Goal: Information Seeking & Learning: Learn about a topic

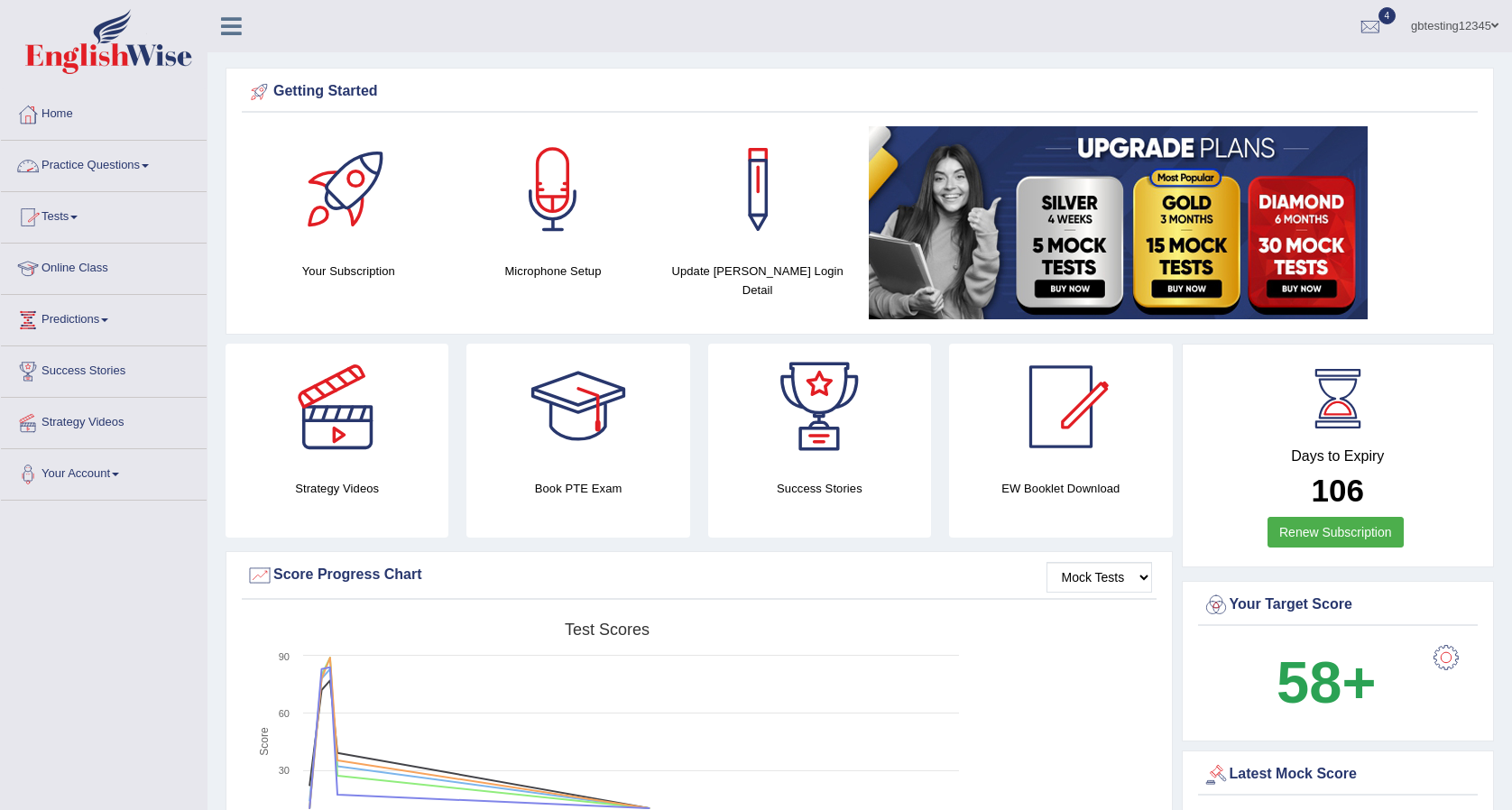
click at [104, 174] on link "Practice Questions" at bounding box center [103, 163] width 206 height 45
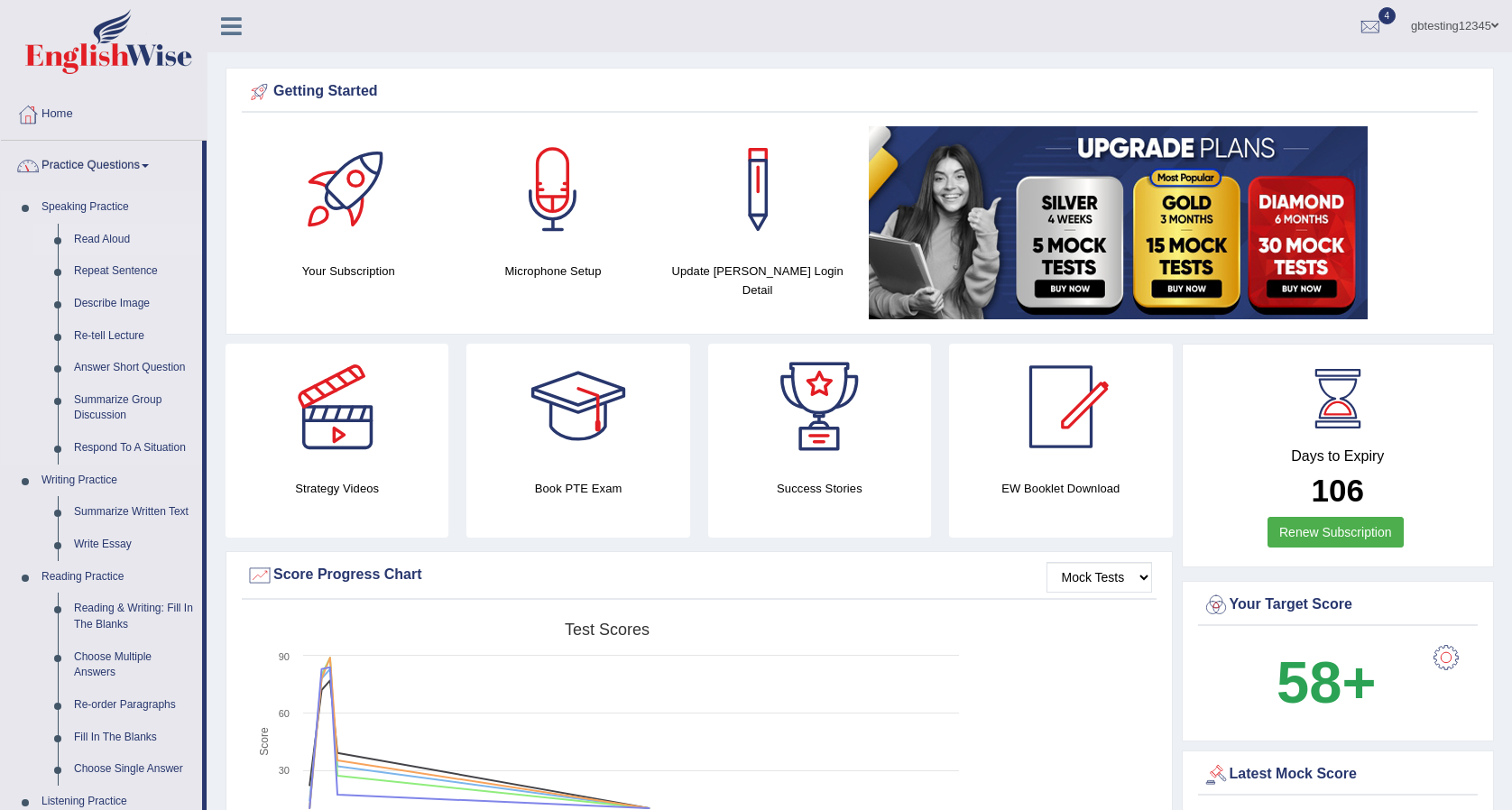
click at [101, 235] on link "Read Aloud" at bounding box center [135, 239] width 137 height 32
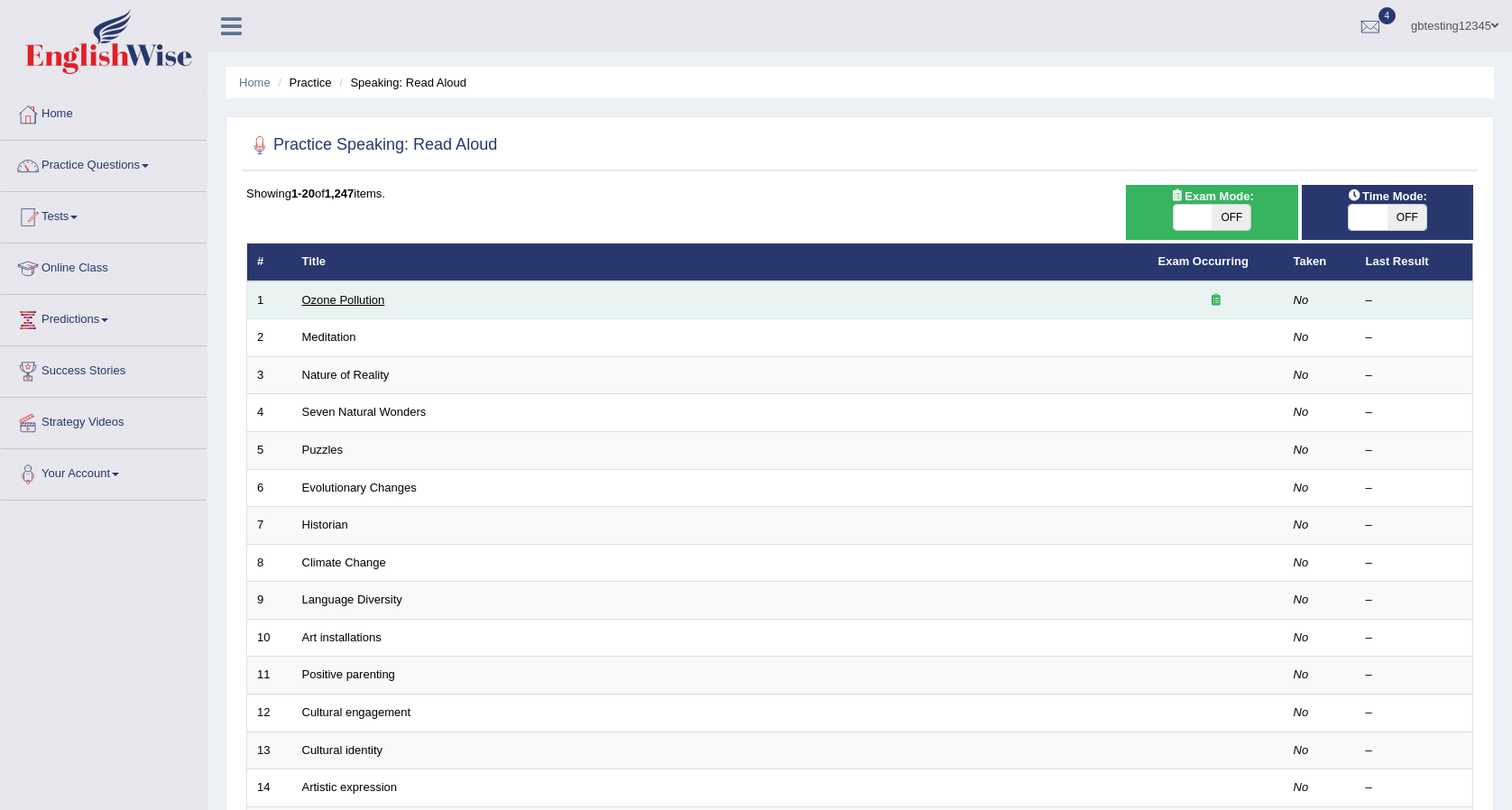
click at [345, 302] on link "Ozone Pollution" at bounding box center [343, 301] width 83 height 14
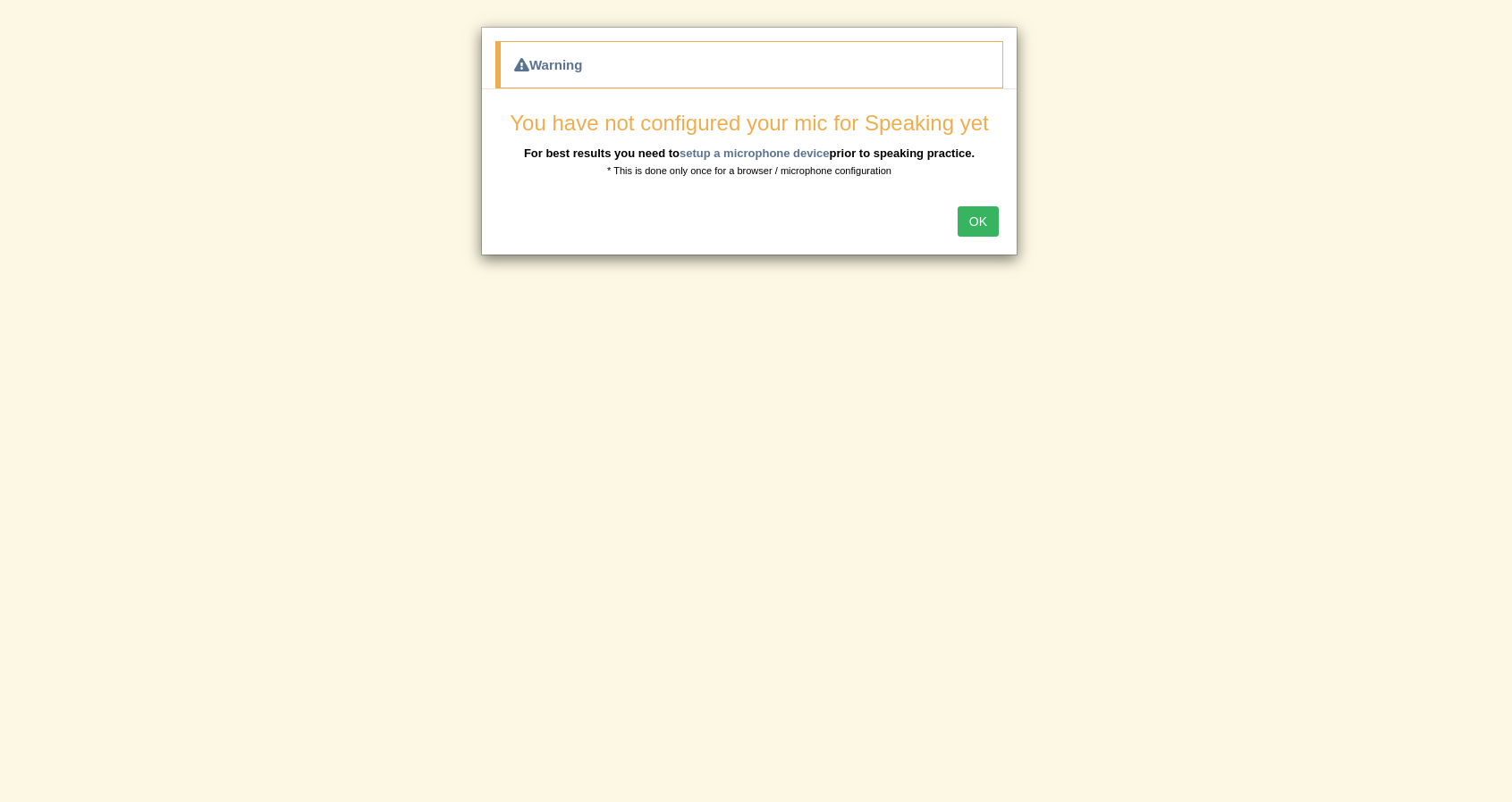
click at [969, 225] on button "OK" at bounding box center [977, 221] width 42 height 30
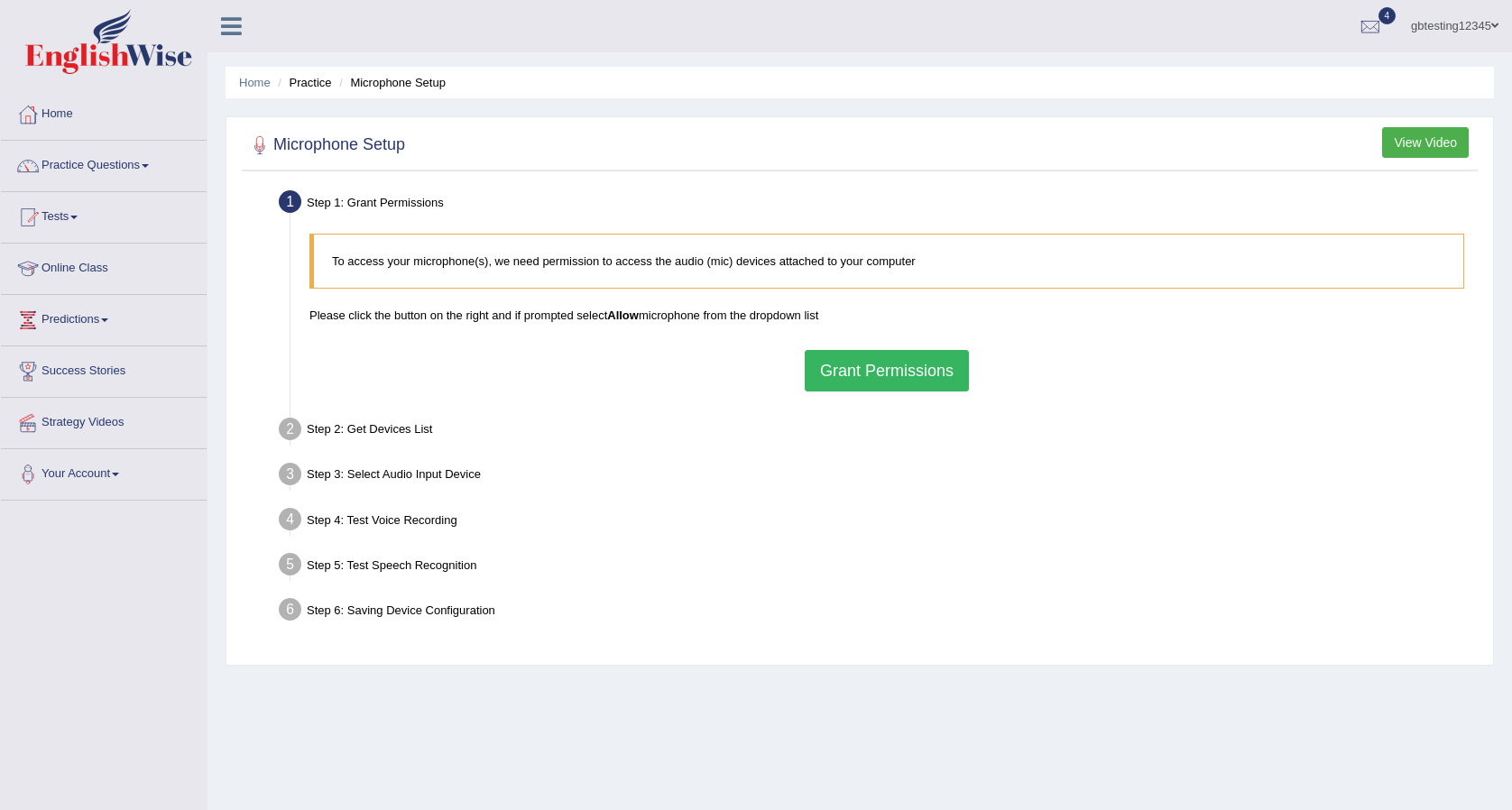
click at [883, 354] on button "Grant Permissions" at bounding box center [887, 371] width 164 height 42
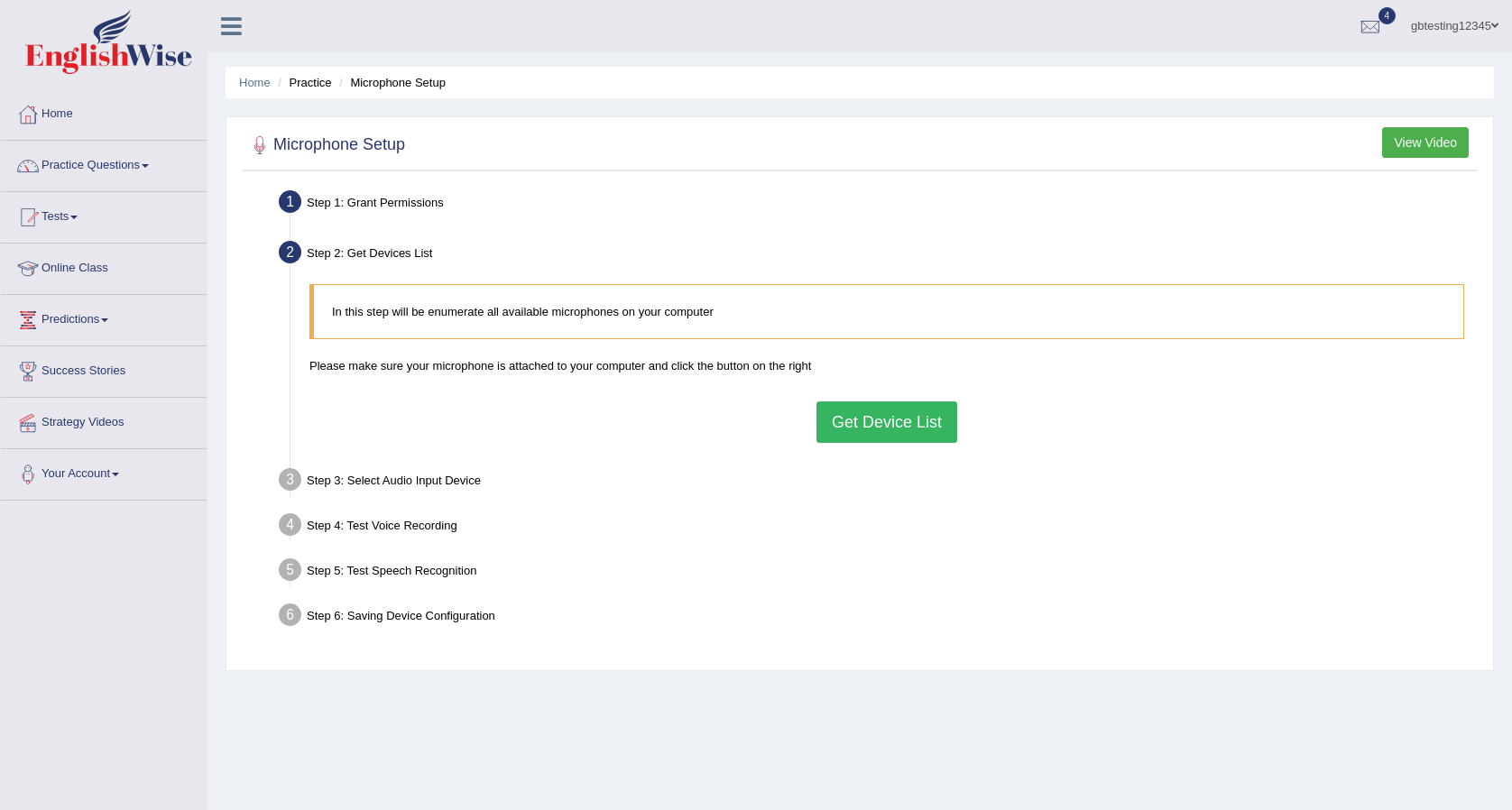
click at [873, 406] on button "Get Device List" at bounding box center [887, 423] width 140 height 42
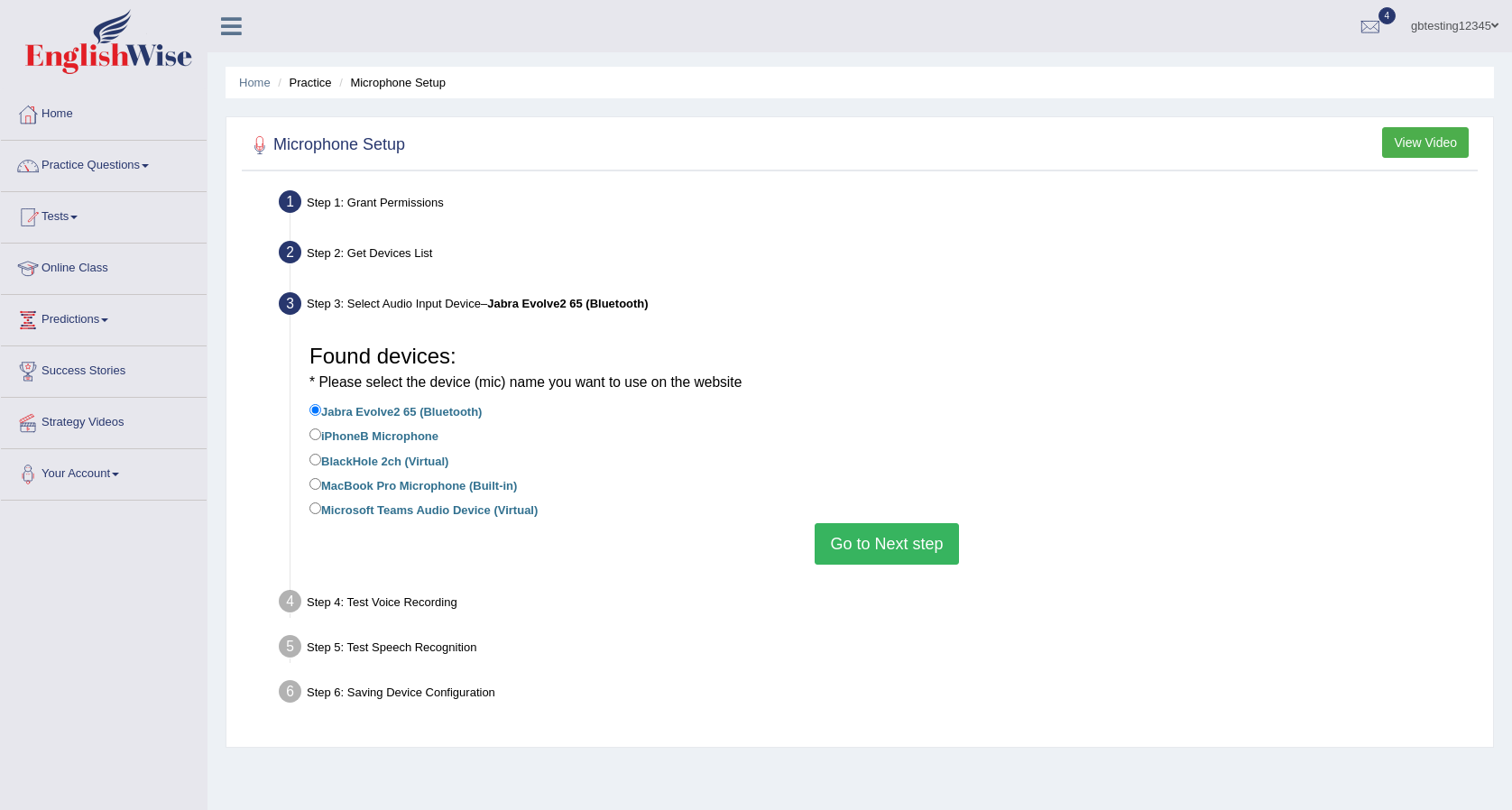
click at [389, 438] on label "iPhoneB Microphone" at bounding box center [374, 435] width 129 height 20
click at [321, 438] on input "iPhoneB Microphone" at bounding box center [315, 434] width 12 height 12
radio input "true"
click at [377, 486] on label "MacBook Pro Microphone (Built-in)" at bounding box center [413, 484] width 208 height 20
click at [321, 486] on input "MacBook Pro Microphone (Built-in)" at bounding box center [315, 484] width 12 height 12
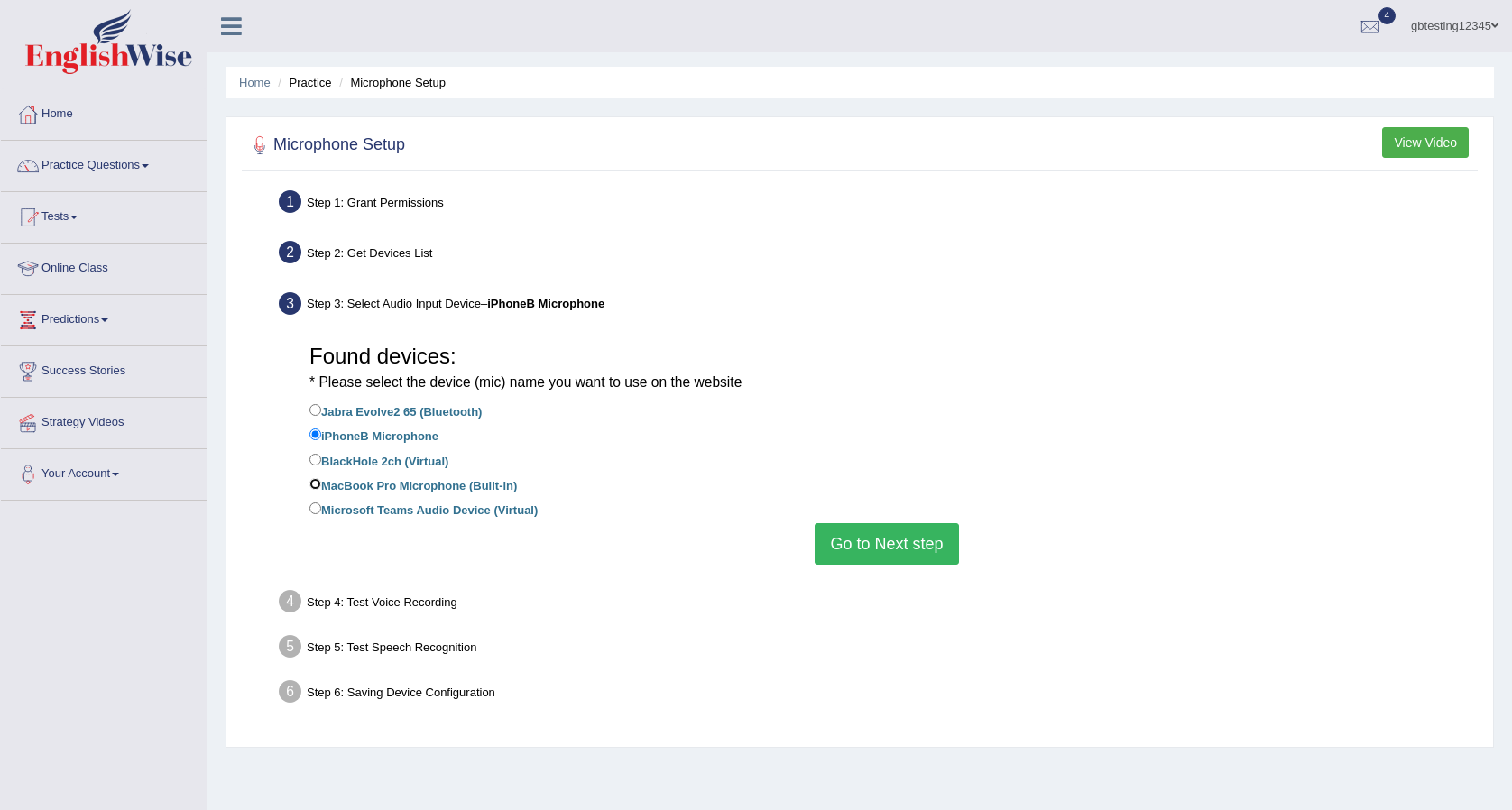
radio input "true"
click at [829, 554] on button "Go to Next step" at bounding box center [886, 544] width 143 height 42
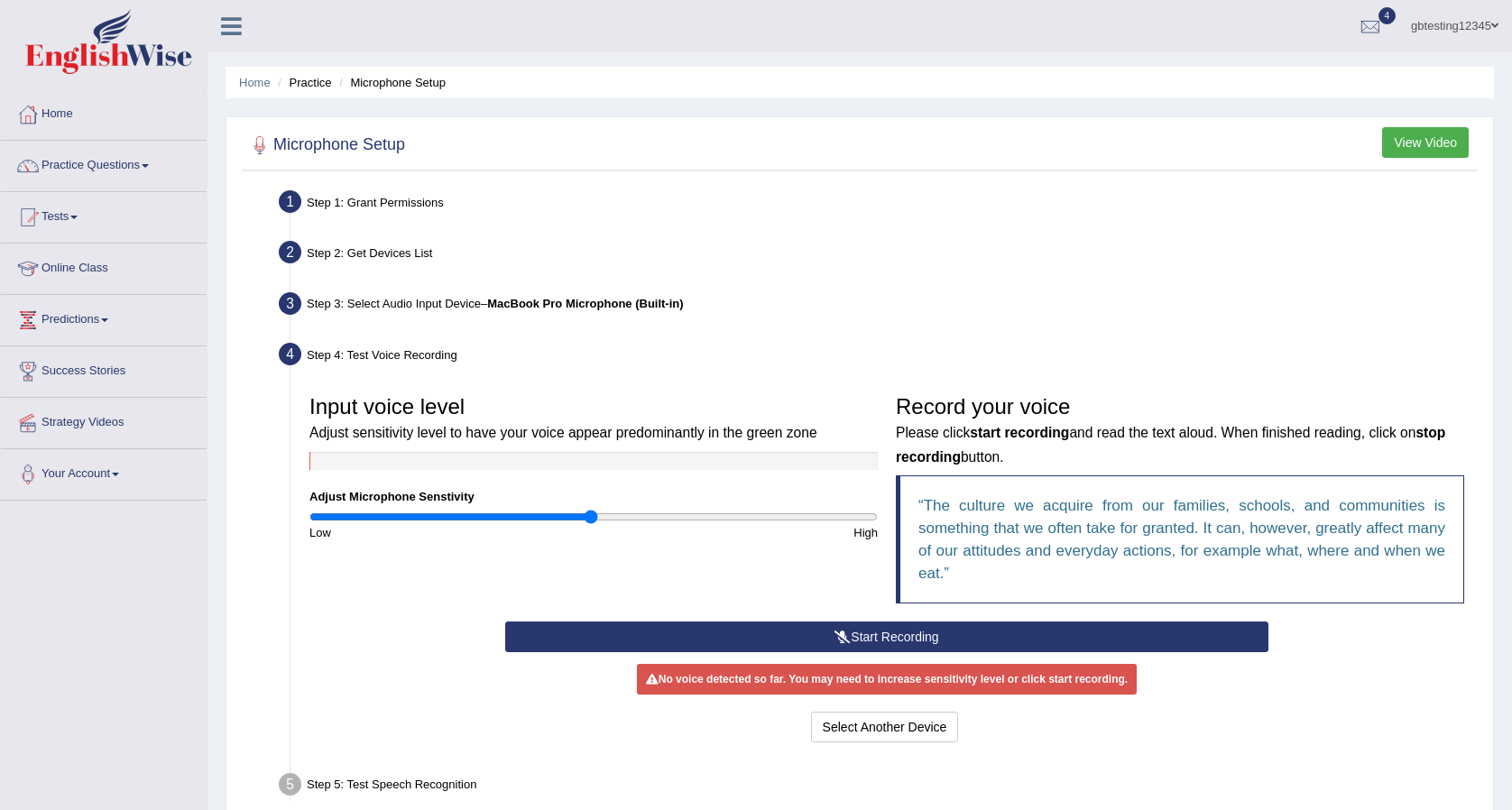
click at [834, 637] on icon at bounding box center [842, 636] width 17 height 13
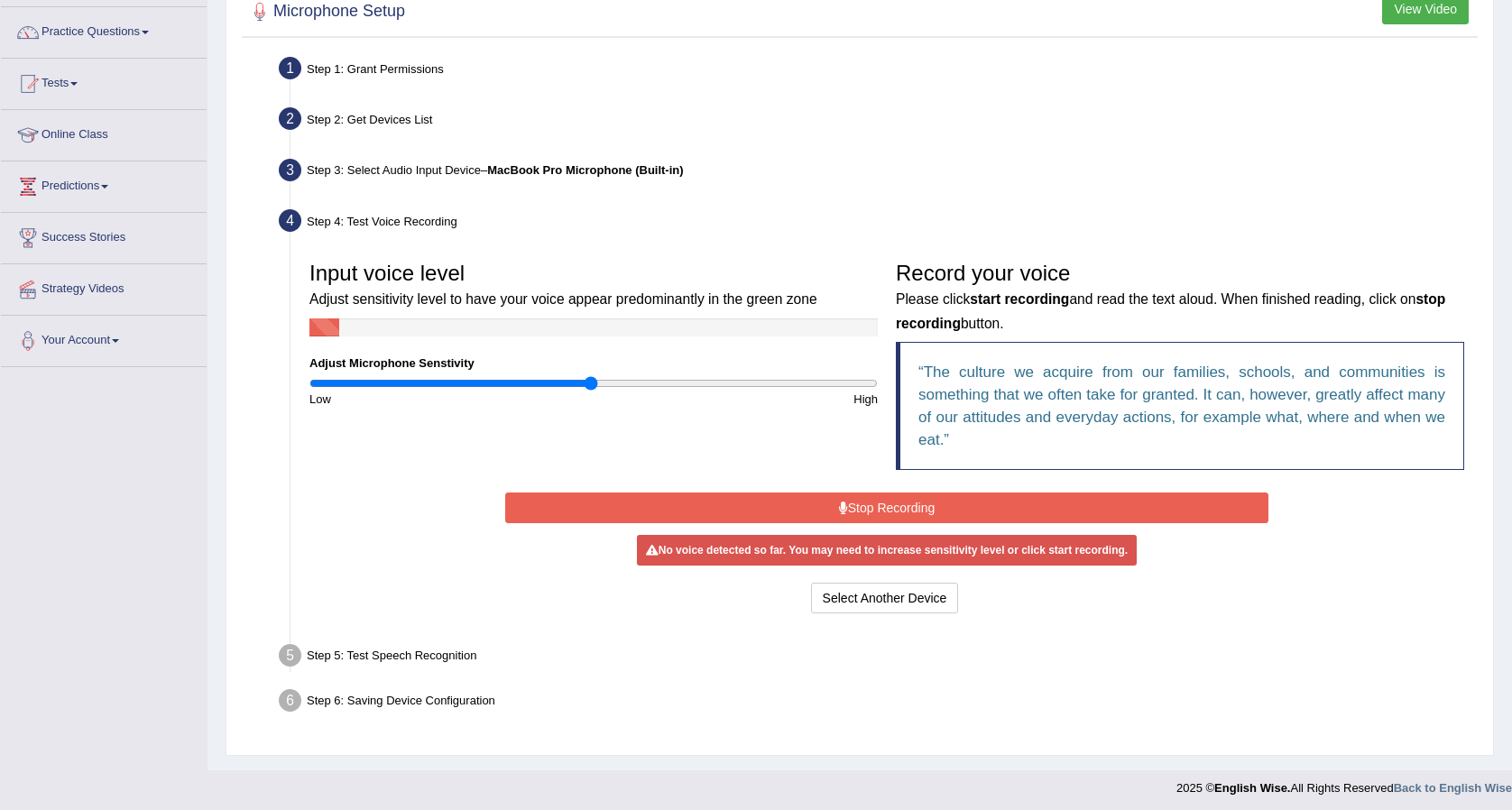
scroll to position [138, 0]
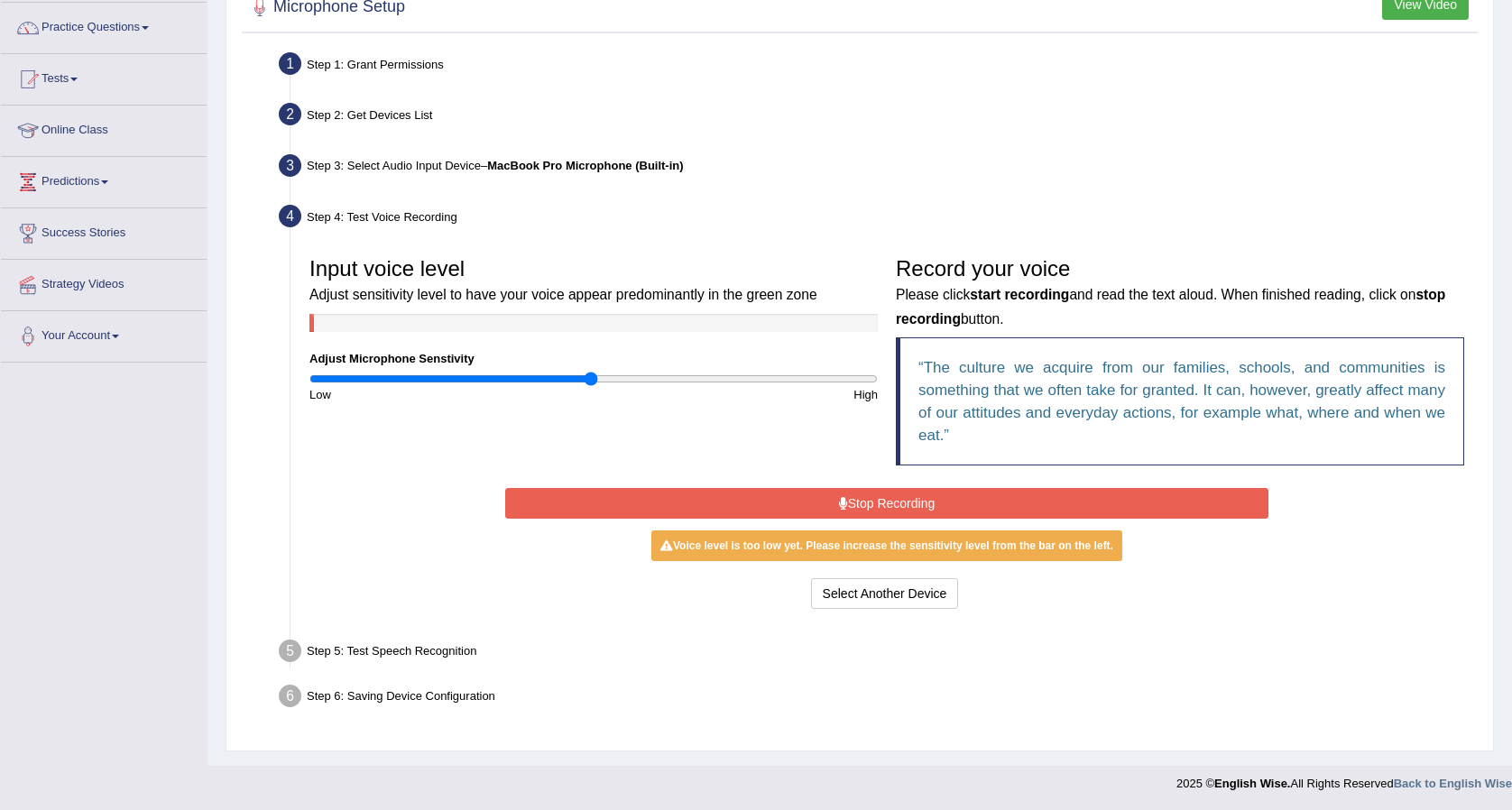
click at [849, 498] on button "Stop Recording" at bounding box center [887, 503] width 764 height 30
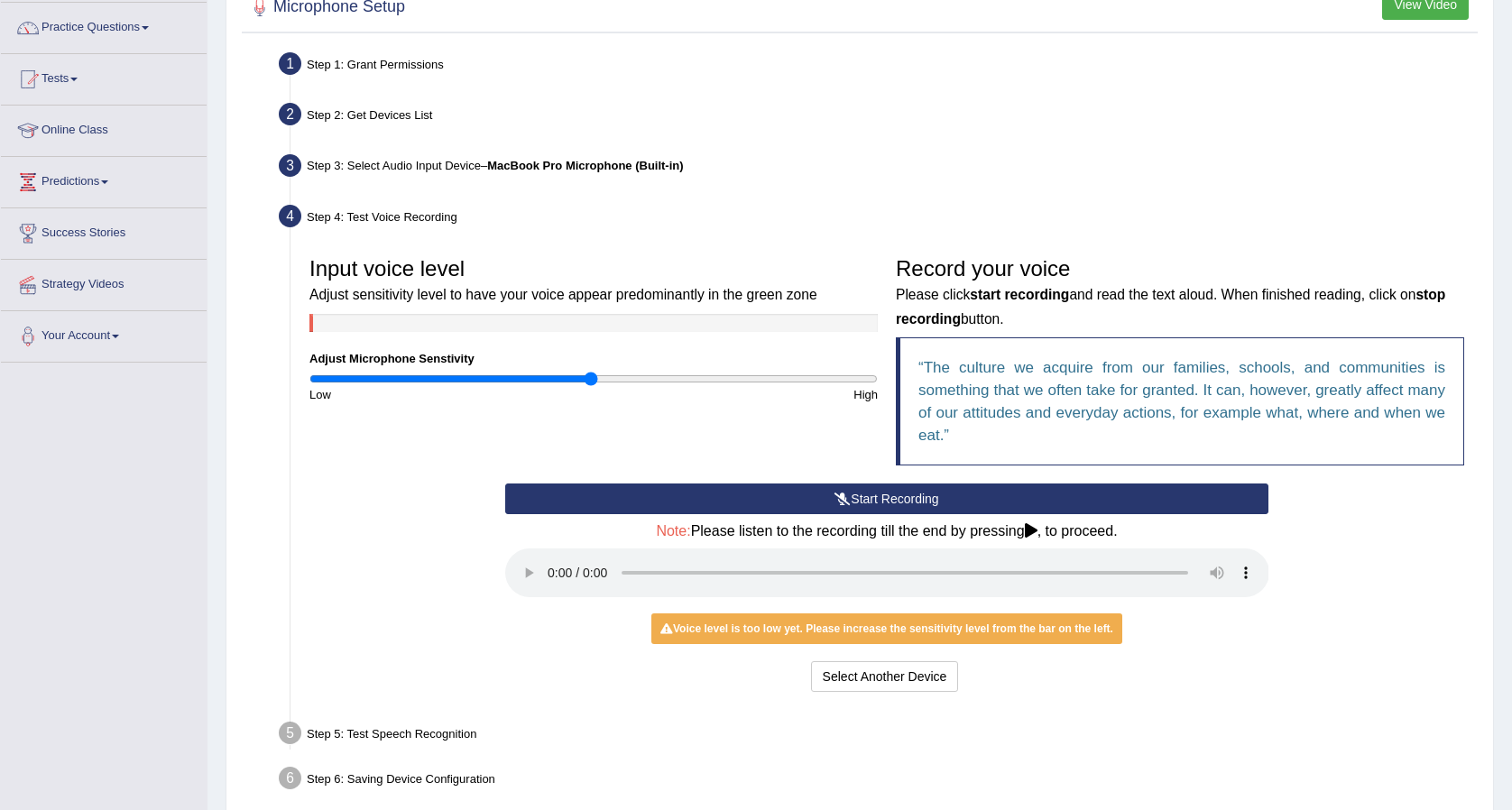
click at [854, 479] on div "Input voice level Adjust sensitivity level to have your voice appear predominan…" at bounding box center [887, 365] width 1173 height 235
click at [842, 488] on button "Start Recording" at bounding box center [887, 499] width 764 height 30
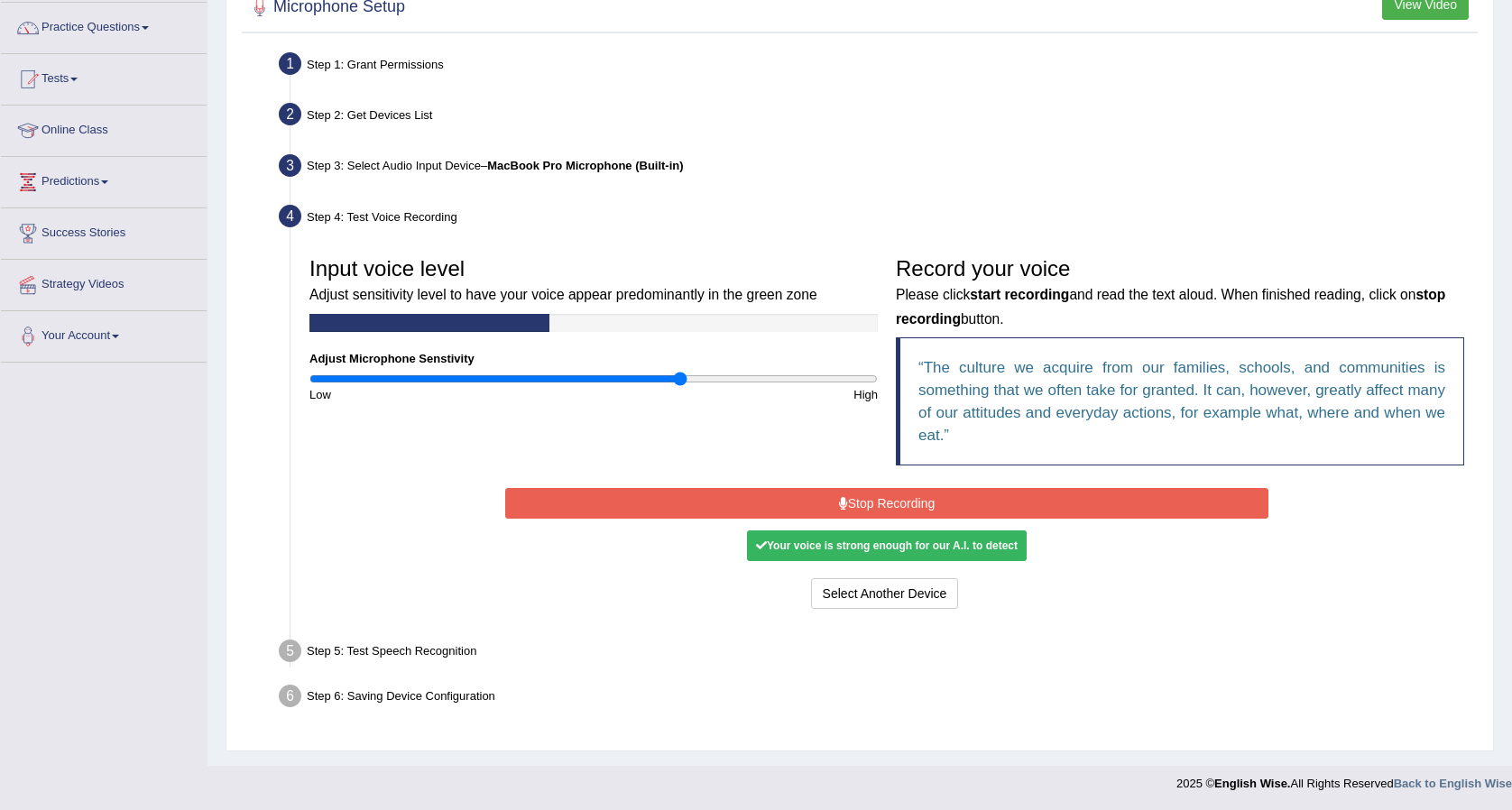
drag, startPoint x: 590, startPoint y: 377, endPoint x: 678, endPoint y: 384, distance: 88.3
type input "1.32"
click at [678, 384] on input "range" at bounding box center [593, 379] width 569 height 15
click at [816, 507] on button "Stop Recording" at bounding box center [887, 503] width 764 height 30
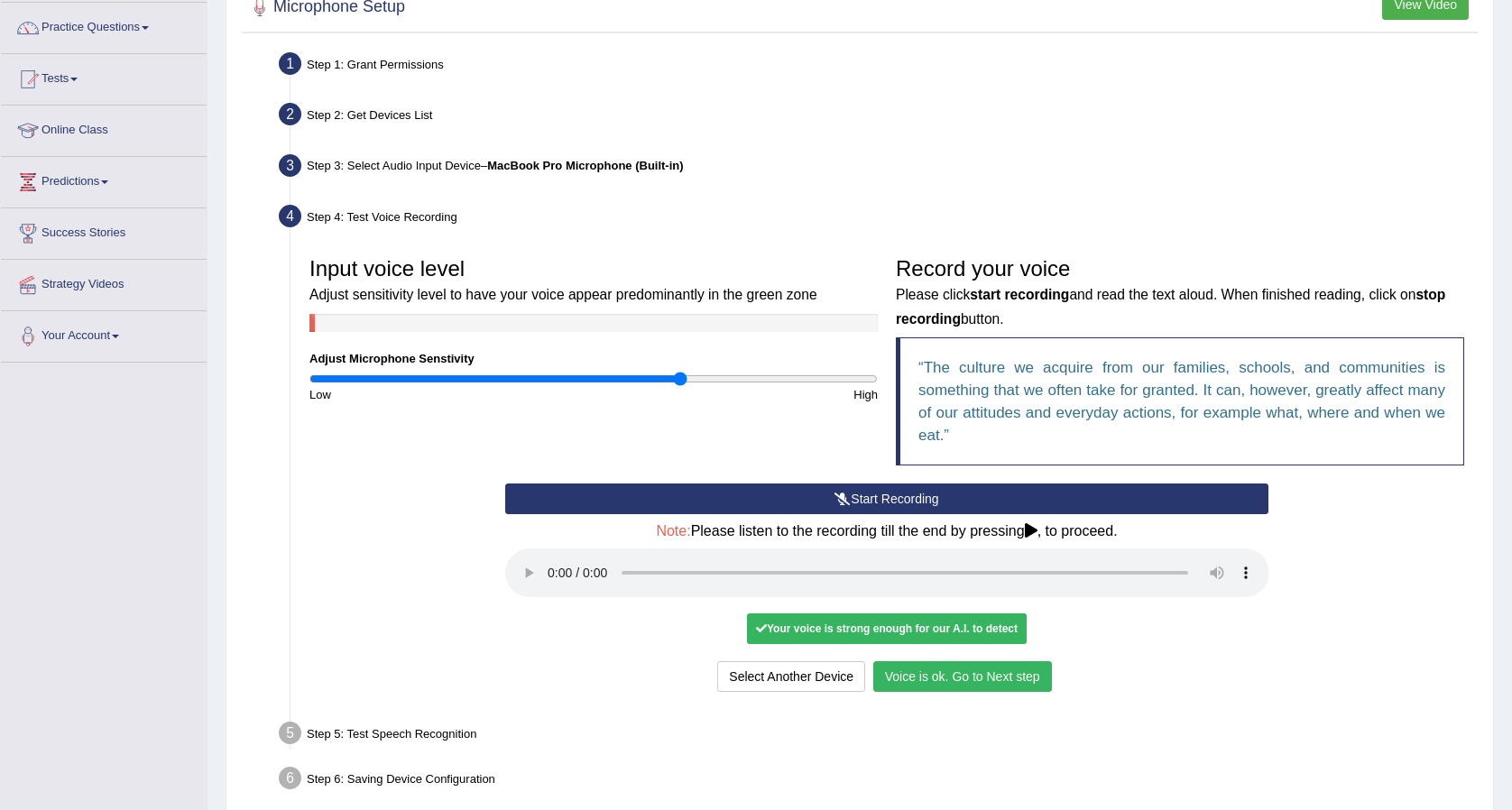
click at [935, 673] on button "Voice is ok. Go to Next step" at bounding box center [962, 676] width 179 height 30
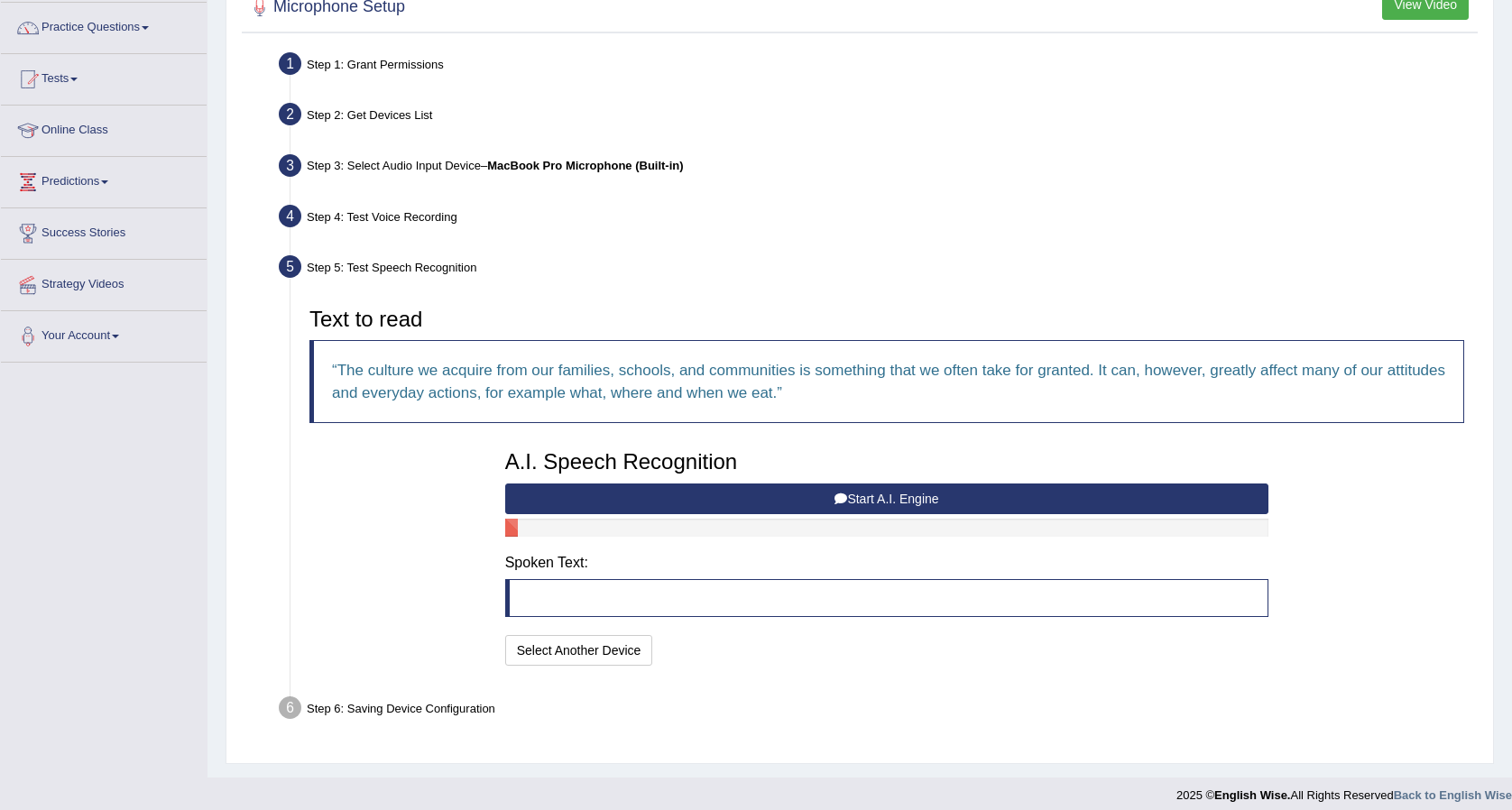
click at [703, 498] on button "Start A.I. Engine" at bounding box center [887, 499] width 764 height 30
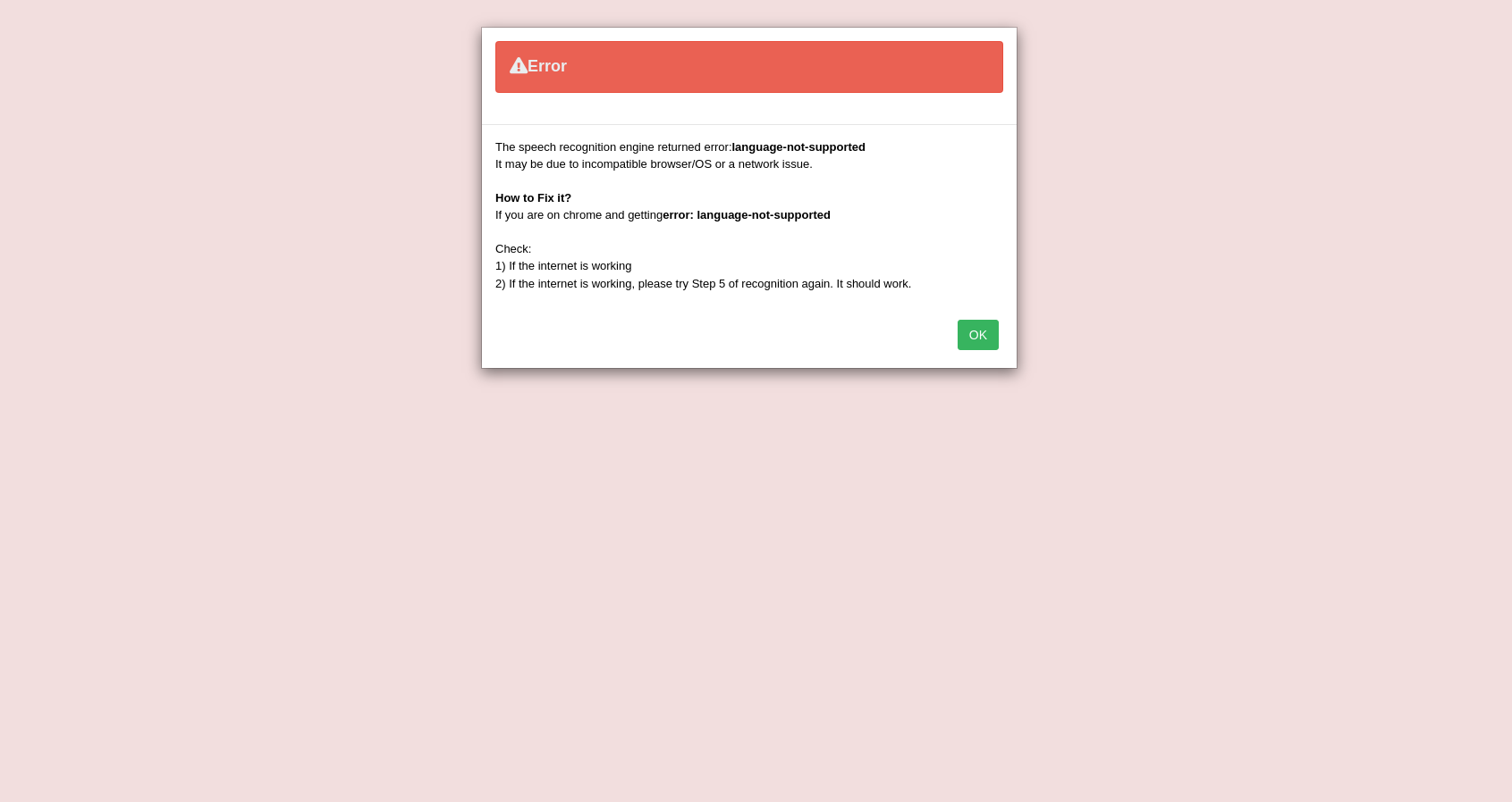
click at [975, 338] on button "OK" at bounding box center [977, 334] width 42 height 30
